Goal: Task Accomplishment & Management: Manage account settings

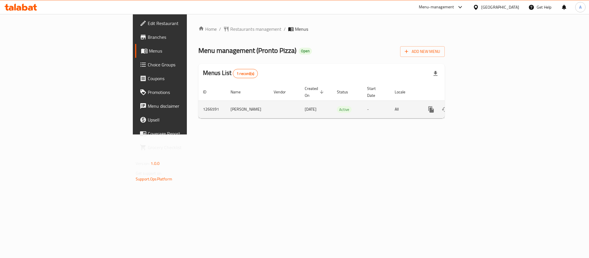
click at [476, 106] on icon "enhanced table" at bounding box center [472, 109] width 7 height 7
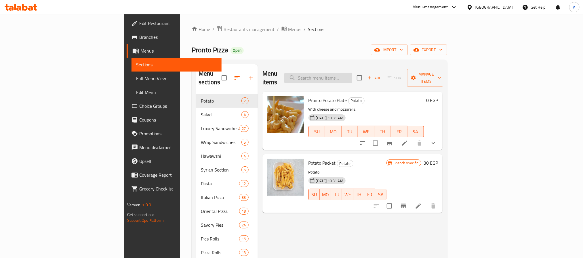
click at [350, 74] on input "search" at bounding box center [318, 78] width 68 height 10
type input "س"
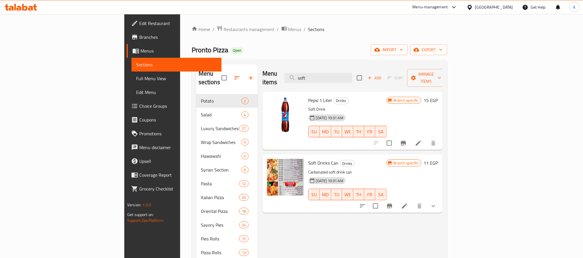
type input "soft"
click at [412, 201] on li at bounding box center [404, 206] width 16 height 10
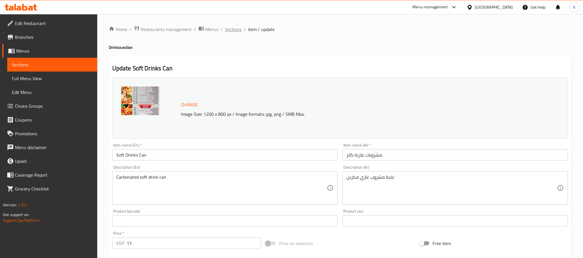
click at [236, 31] on span "Sections" at bounding box center [233, 29] width 16 height 7
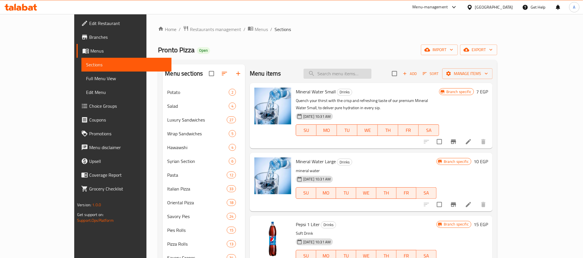
click at [355, 73] on input "search" at bounding box center [337, 74] width 68 height 10
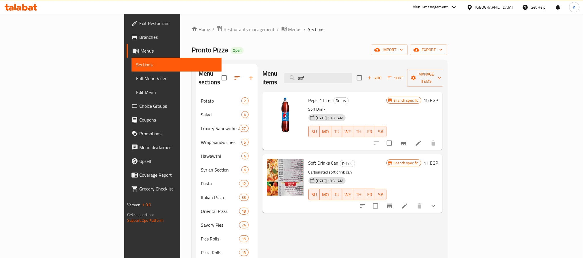
type input "sof"
click at [412, 201] on li at bounding box center [404, 206] width 16 height 10
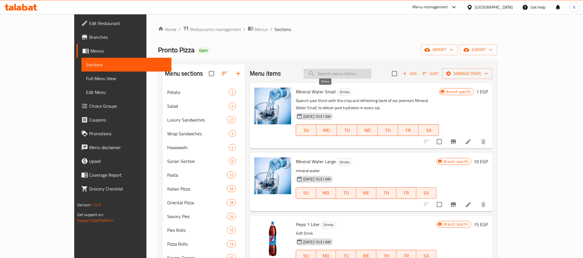
click at [361, 76] on input "search" at bounding box center [337, 74] width 68 height 10
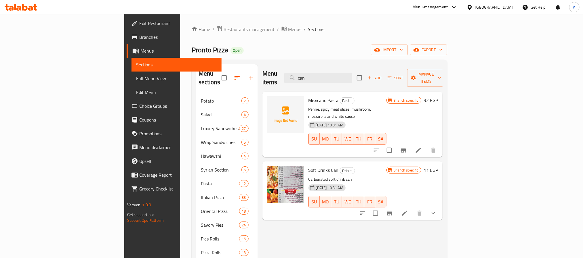
type input "can"
click at [408, 210] on icon at bounding box center [404, 213] width 7 height 7
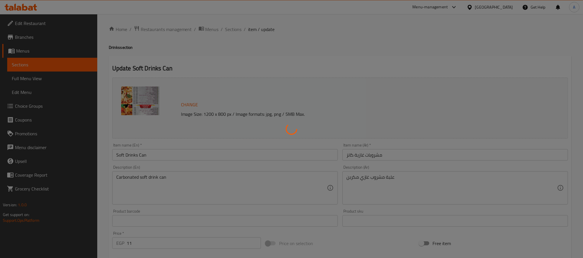
type input "أختيارك من :"
type input "1"
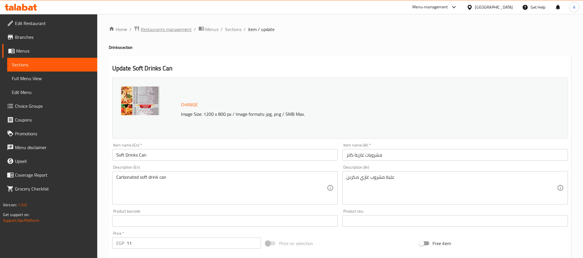
click at [181, 29] on span "Restaurants management" at bounding box center [166, 29] width 51 height 7
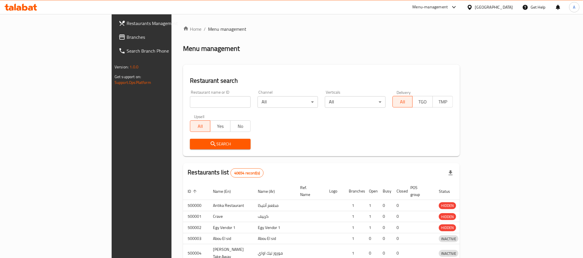
click at [170, 98] on div at bounding box center [291, 129] width 583 height 258
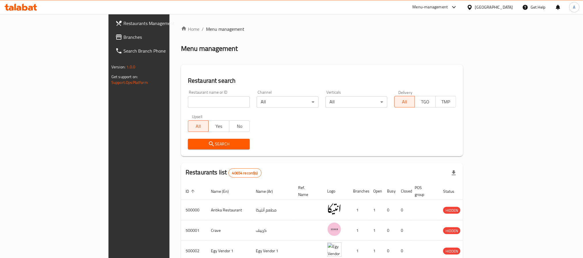
click at [188, 99] on input "search" at bounding box center [219, 102] width 62 height 12
paste input "704688"
type input "704688"
click button "Search" at bounding box center [219, 144] width 62 height 11
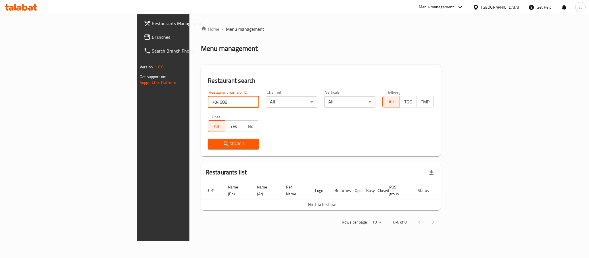
click at [208, 102] on input "704688" at bounding box center [233, 102] width 51 height 12
click at [139, 43] on link "Branches" at bounding box center [187, 37] width 96 height 14
